Goal: Information Seeking & Learning: Learn about a topic

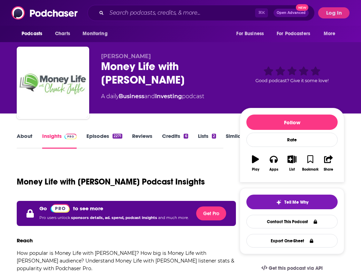
drag, startPoint x: 99, startPoint y: 95, endPoint x: 217, endPoint y: 100, distance: 118.0
click at [217, 100] on div "[PERSON_NAME] Money Life with [PERSON_NAME] A daily Business and Investing podc…" at bounding box center [181, 84] width 328 height 75
click at [217, 100] on div "A daily Business and Investing podcast" at bounding box center [165, 96] width 128 height 8
click at [153, 12] on input "Search podcasts, credits, & more..." at bounding box center [181, 12] width 149 height 11
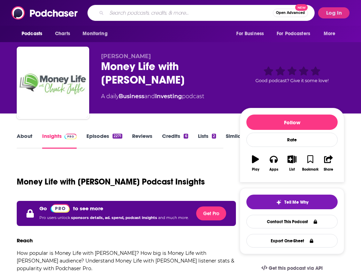
click at [153, 12] on input "Search podcasts, credits, & more..." at bounding box center [190, 12] width 166 height 11
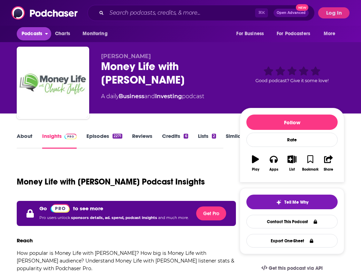
click at [36, 32] on span "Podcasts" at bounding box center [32, 34] width 21 height 10
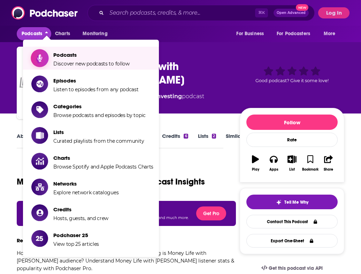
click at [54, 54] on span "Podcasts" at bounding box center [91, 55] width 76 height 7
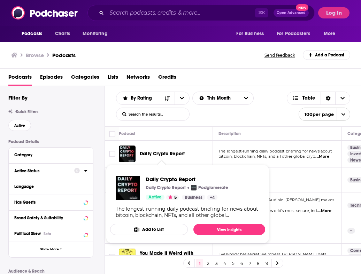
scroll to position [21, 0]
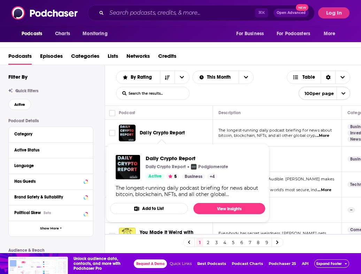
click at [161, 232] on span "You Made It Weird with [PERSON_NAME]" at bounding box center [167, 236] width 54 height 13
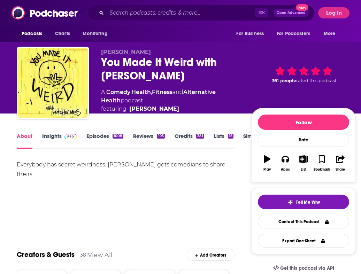
drag, startPoint x: 96, startPoint y: 91, endPoint x: 228, endPoint y: 102, distance: 132.6
click at [228, 102] on div "[PERSON_NAME] You Made It Weird with [PERSON_NAME] A Comedy , Health , Fitness …" at bounding box center [186, 84] width 339 height 75
click at [228, 102] on div "A Comedy , Health , Fitness and Alternative Health podcast featuring [PERSON_NA…" at bounding box center [170, 100] width 139 height 25
